Goal: Information Seeking & Learning: Learn about a topic

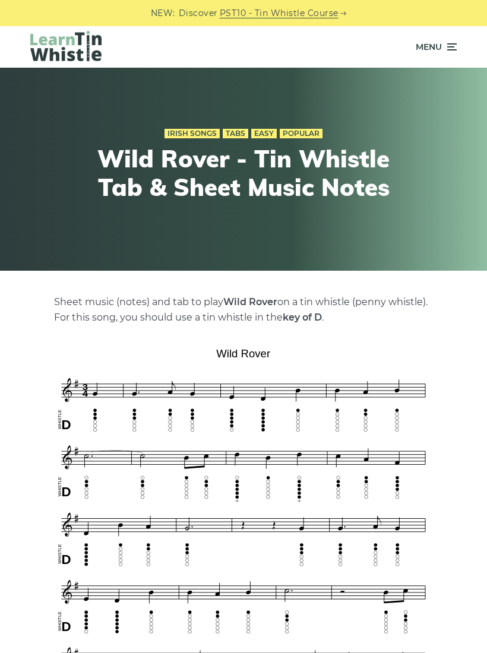
click at [450, 52] on icon at bounding box center [450, 47] width 12 height 14
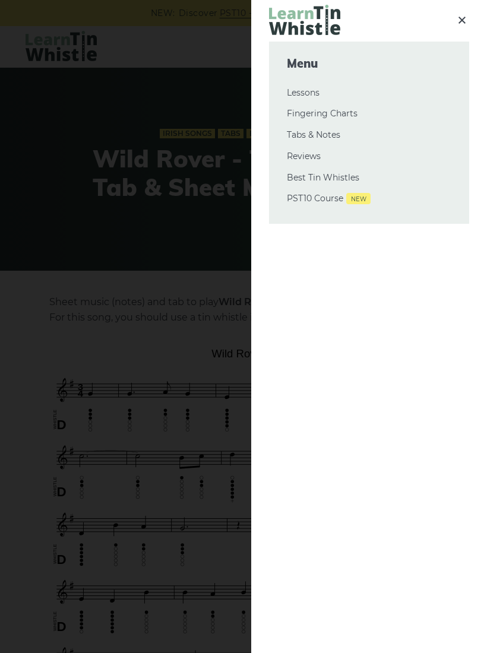
click at [328, 140] on link "Tabs & Notes" at bounding box center [369, 135] width 164 height 14
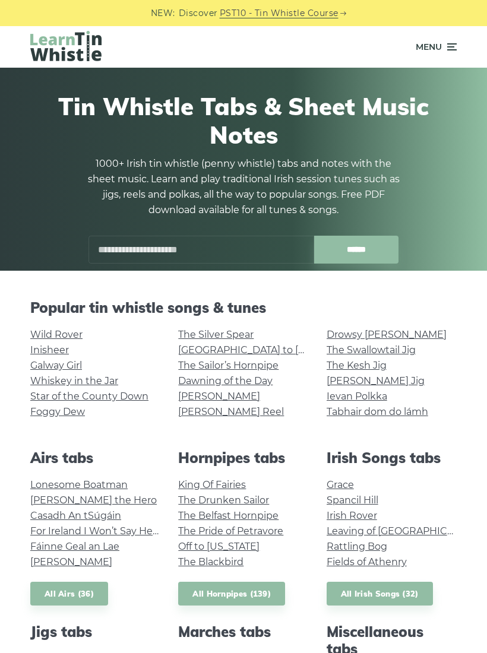
click at [80, 366] on link "Galway Girl" at bounding box center [56, 365] width 52 height 11
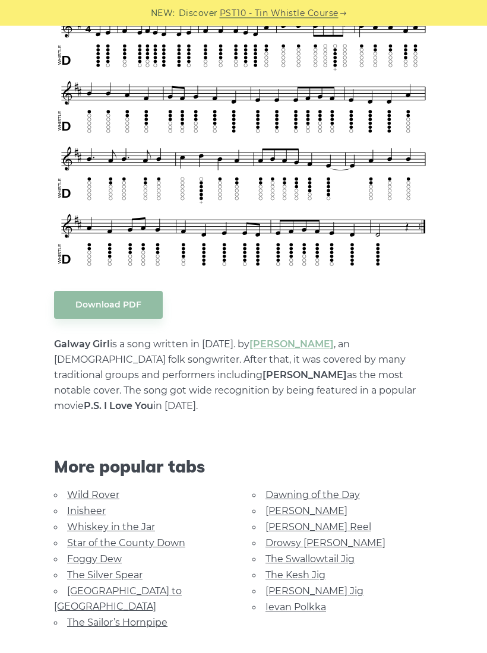
scroll to position [364, 0]
click at [310, 569] on link "The Kesh Jig" at bounding box center [295, 574] width 60 height 11
click at [306, 580] on link "The Kesh Jig" at bounding box center [295, 574] width 60 height 11
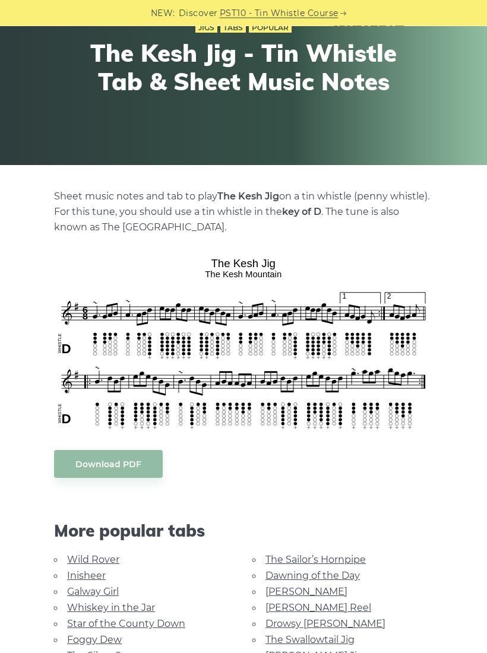
scroll to position [106, 0]
click at [344, 638] on link "The Swallowtail Jig" at bounding box center [309, 639] width 89 height 11
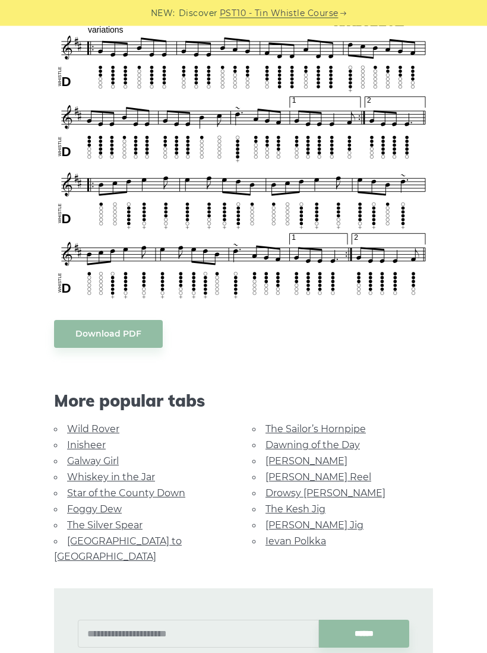
scroll to position [644, 0]
click at [317, 478] on link "[PERSON_NAME] Reel" at bounding box center [318, 476] width 106 height 11
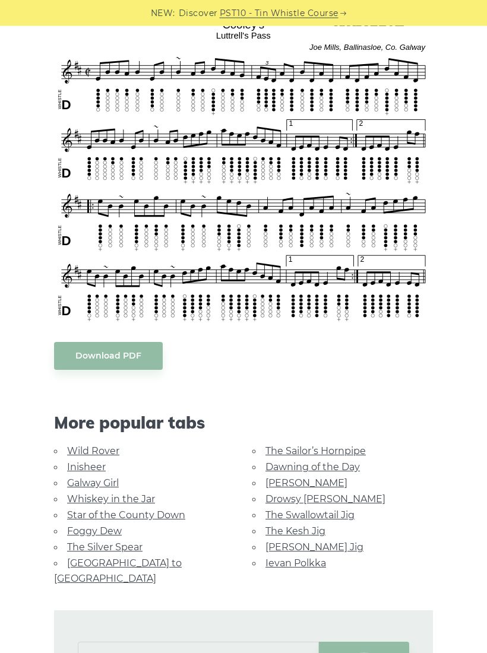
scroll to position [344, 0]
click at [317, 543] on link "[PERSON_NAME] Jig" at bounding box center [314, 546] width 98 height 11
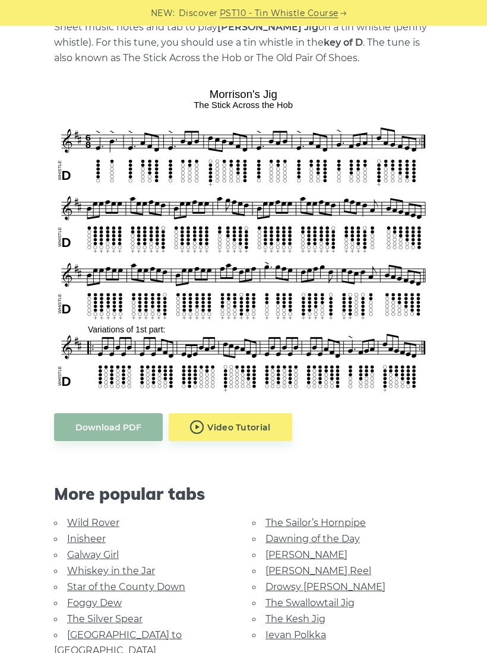
scroll to position [275, 0]
click at [71, 534] on link "Inisheer" at bounding box center [86, 538] width 39 height 11
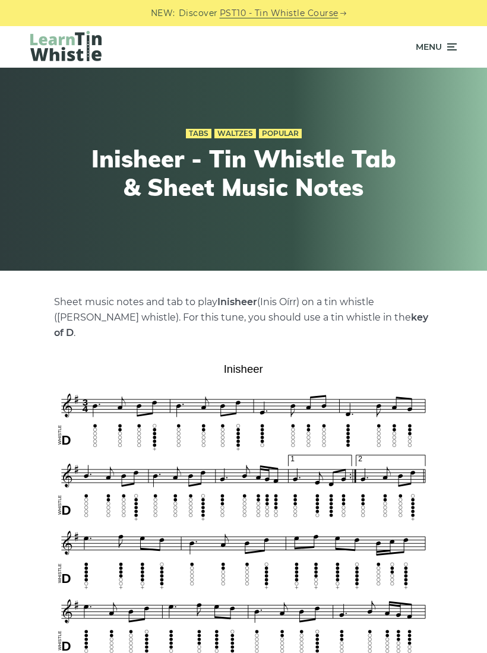
click at [451, 47] on icon at bounding box center [450, 47] width 12 height 14
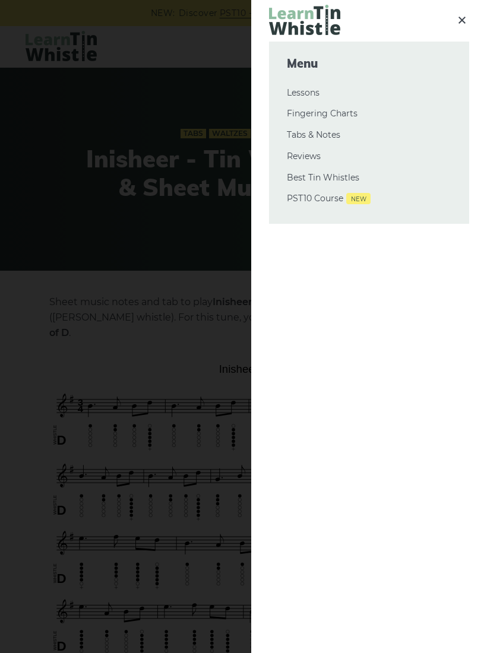
click at [336, 132] on link "Tabs & Notes" at bounding box center [369, 135] width 164 height 14
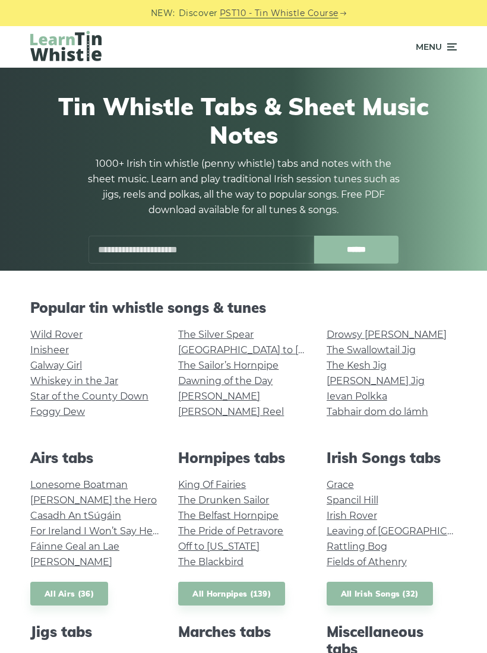
click at [404, 557] on link "Fields of Athenry" at bounding box center [366, 561] width 80 height 11
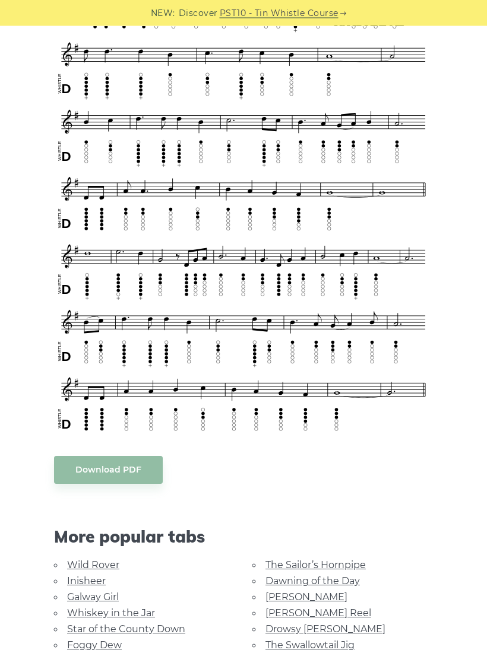
scroll to position [402, 0]
